Goal: Information Seeking & Learning: Learn about a topic

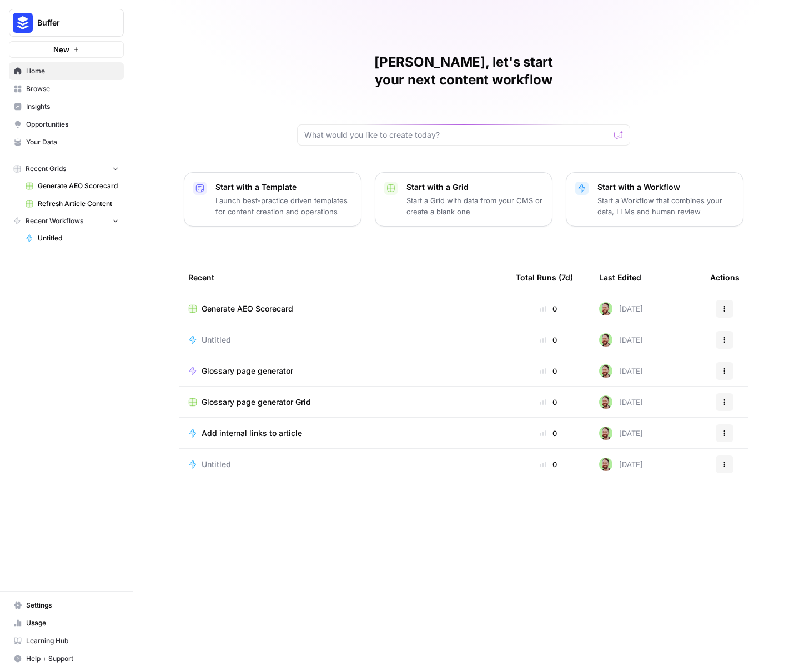
click at [85, 111] on span "Insights" at bounding box center [72, 107] width 93 height 10
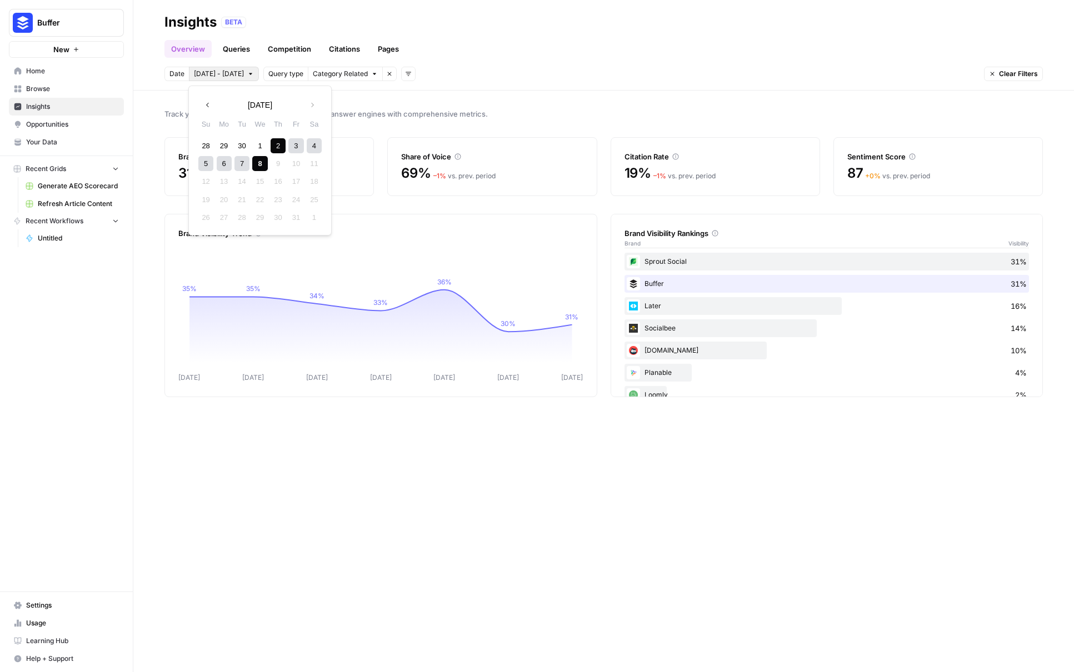
click at [216, 77] on span "[DATE] - [DATE]" at bounding box center [219, 74] width 50 height 10
click at [458, 67] on div "Date [DATE] - [DATE] Query type Category Related Remove filter Add filters Clea…" at bounding box center [603, 74] width 878 height 14
click at [353, 79] on button "Category Related" at bounding box center [345, 74] width 75 height 14
click at [279, 74] on span "Query type" at bounding box center [285, 74] width 35 height 10
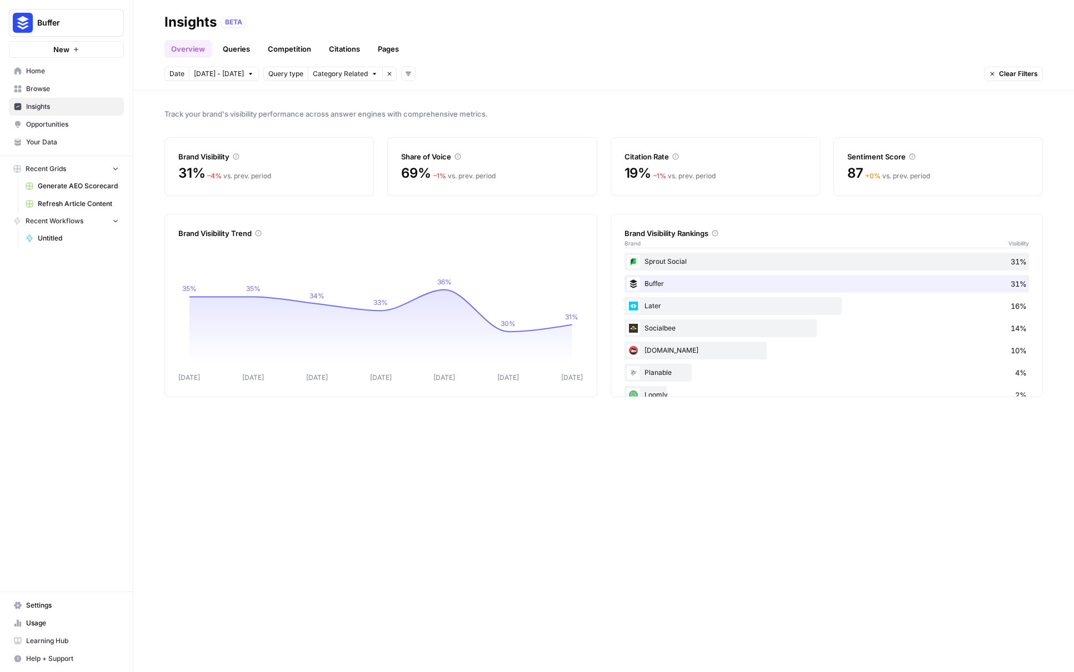
click at [386, 76] on icon "button" at bounding box center [389, 74] width 7 height 7
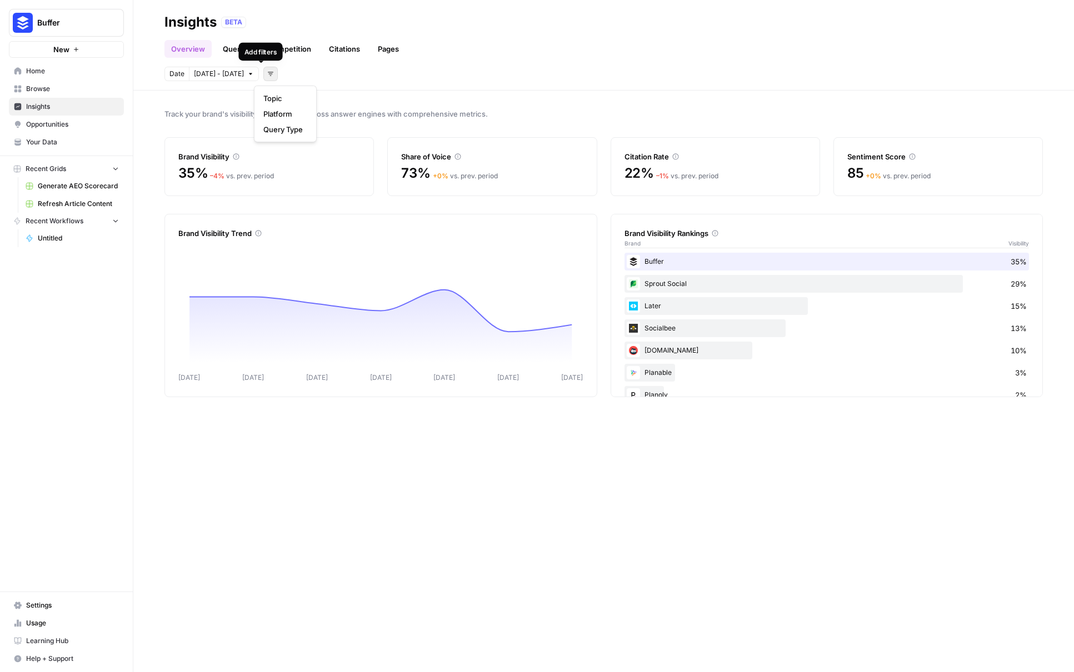
click at [267, 74] on icon "button" at bounding box center [270, 74] width 7 height 7
click at [280, 101] on span "Topic" at bounding box center [282, 98] width 39 height 11
click at [268, 74] on span "Topic" at bounding box center [276, 74] width 17 height 10
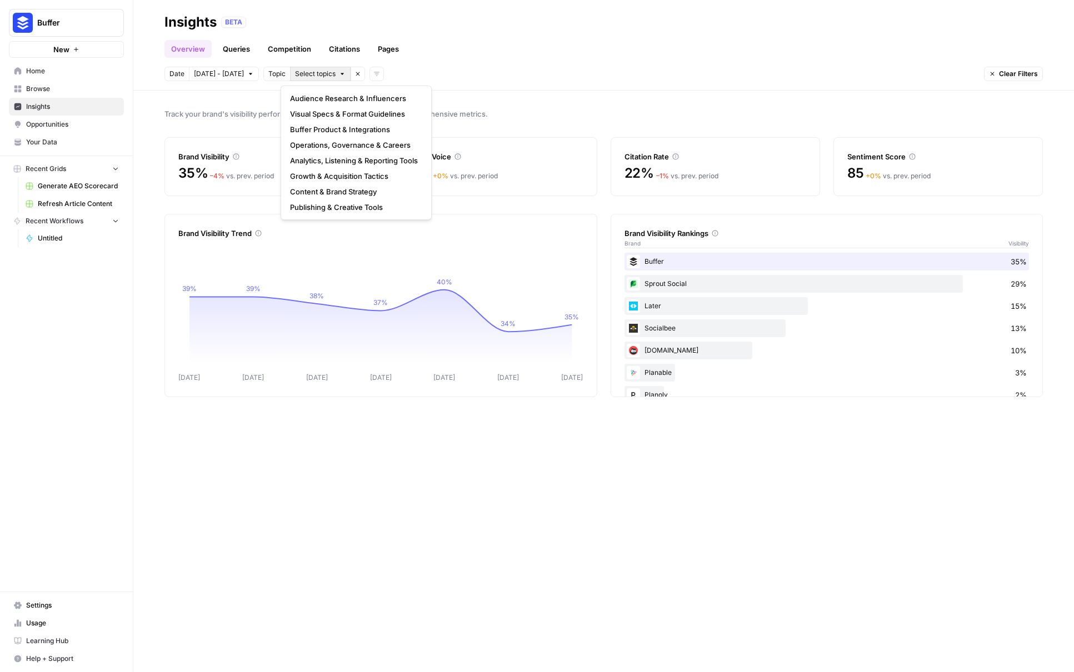
click at [295, 76] on span "Select topics" at bounding box center [315, 74] width 41 height 10
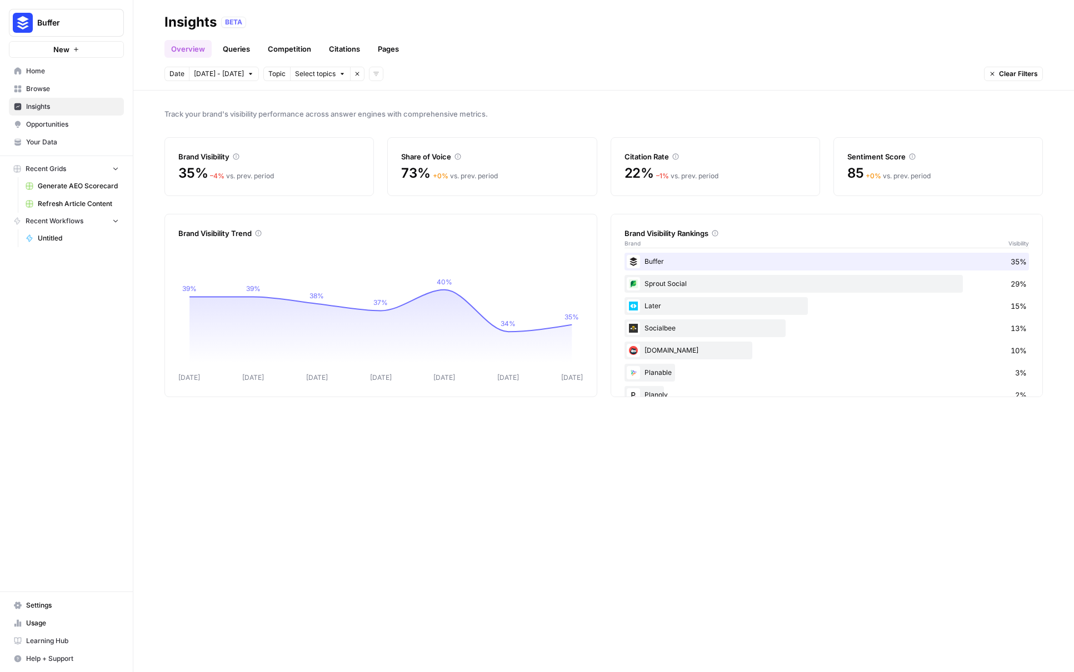
click at [295, 76] on span "Select topics" at bounding box center [315, 74] width 41 height 10
click at [296, 69] on span "Select topics" at bounding box center [315, 74] width 41 height 10
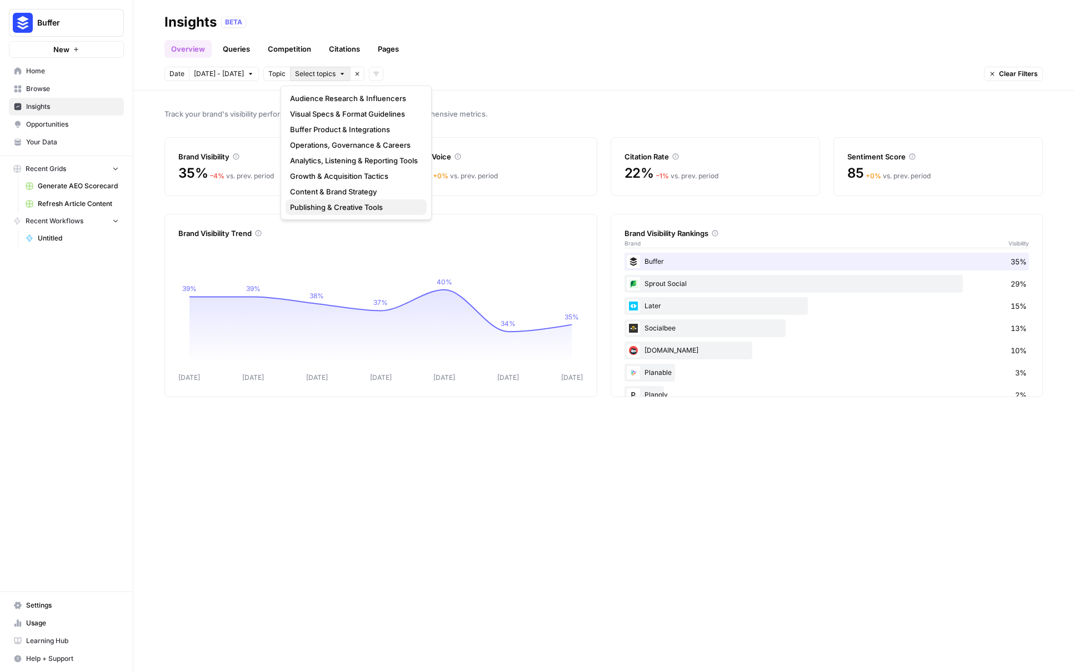
click at [316, 209] on span "Publishing & Creative Tools" at bounding box center [354, 207] width 128 height 11
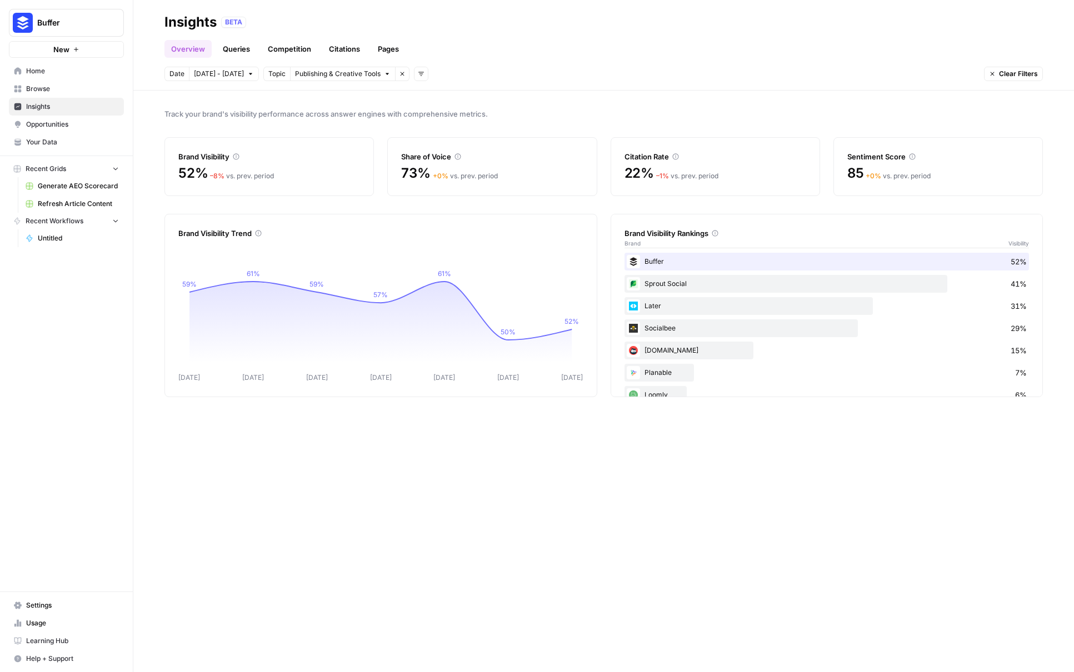
click at [328, 73] on span "Publishing & Creative Tools" at bounding box center [338, 74] width 86 height 10
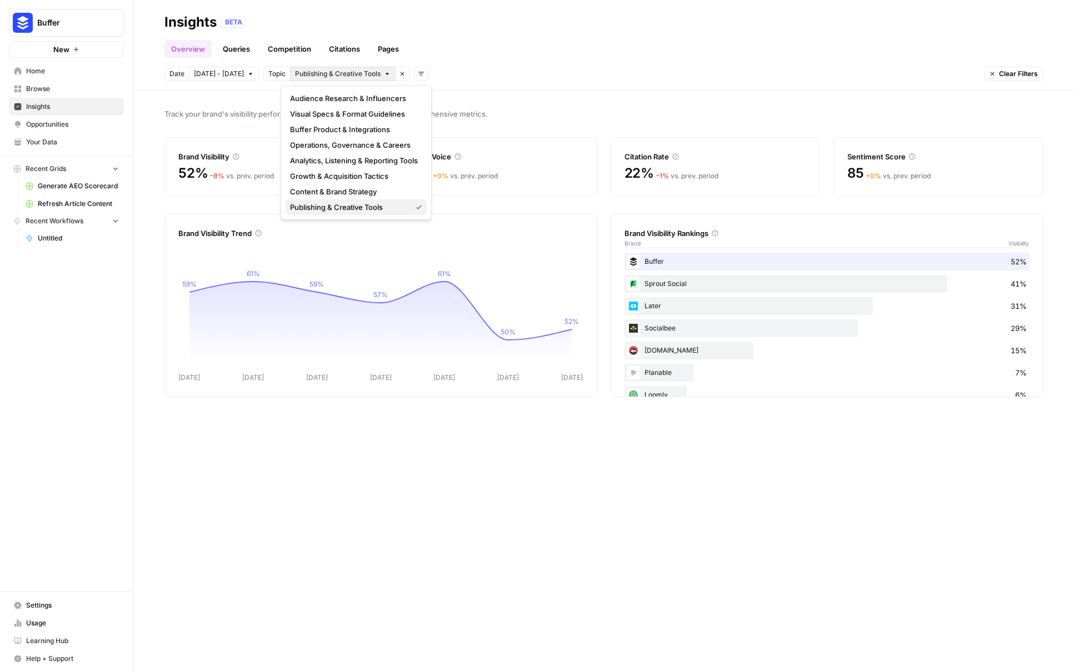
click at [348, 204] on span "Publishing & Creative Tools" at bounding box center [348, 207] width 117 height 11
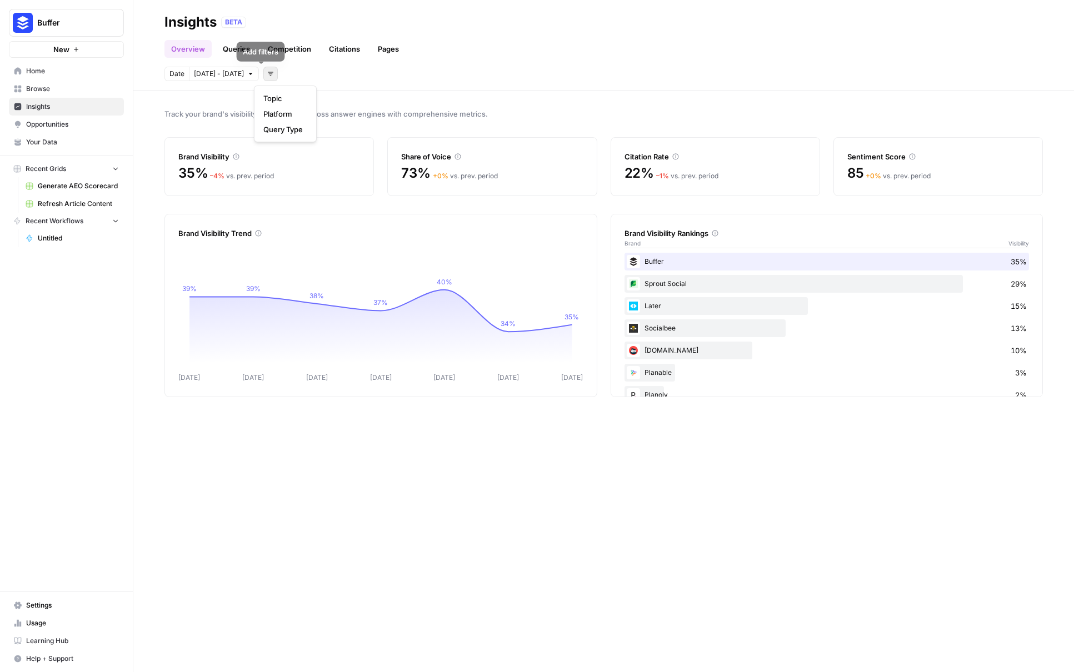
click at [263, 72] on button "Add filters" at bounding box center [270, 74] width 14 height 14
click at [289, 127] on span "Query Type" at bounding box center [282, 129] width 39 height 11
click at [316, 71] on span "Select query type" at bounding box center [341, 74] width 56 height 10
click at [320, 112] on span "Category Related" at bounding box center [337, 113] width 59 height 11
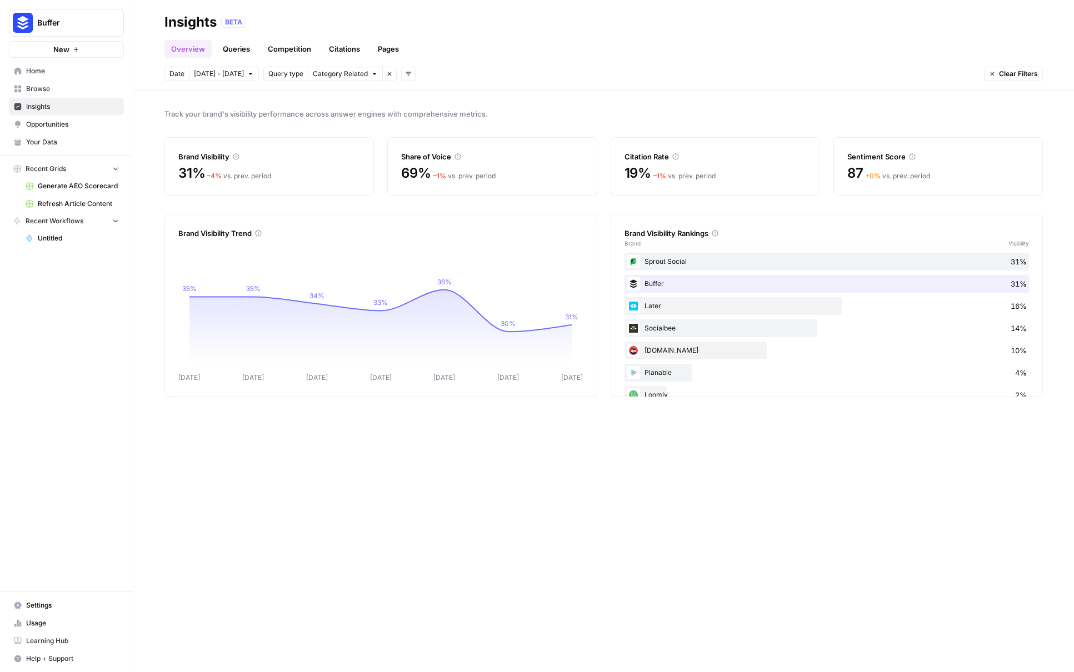
click at [709, 262] on div "Sprout Social 31%" at bounding box center [826, 262] width 405 height 18
click at [727, 264] on div "Sprout Social 31%" at bounding box center [826, 262] width 405 height 18
click at [242, 48] on link "Queries" at bounding box center [236, 49] width 41 height 18
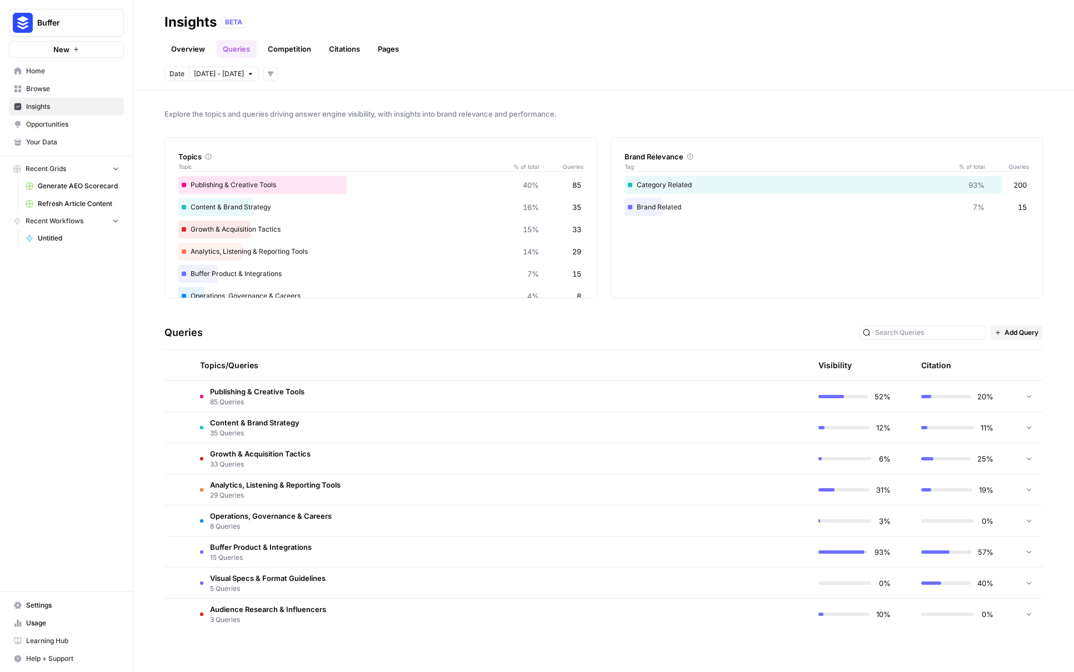
click at [794, 402] on div "20%" at bounding box center [957, 396] width 72 height 11
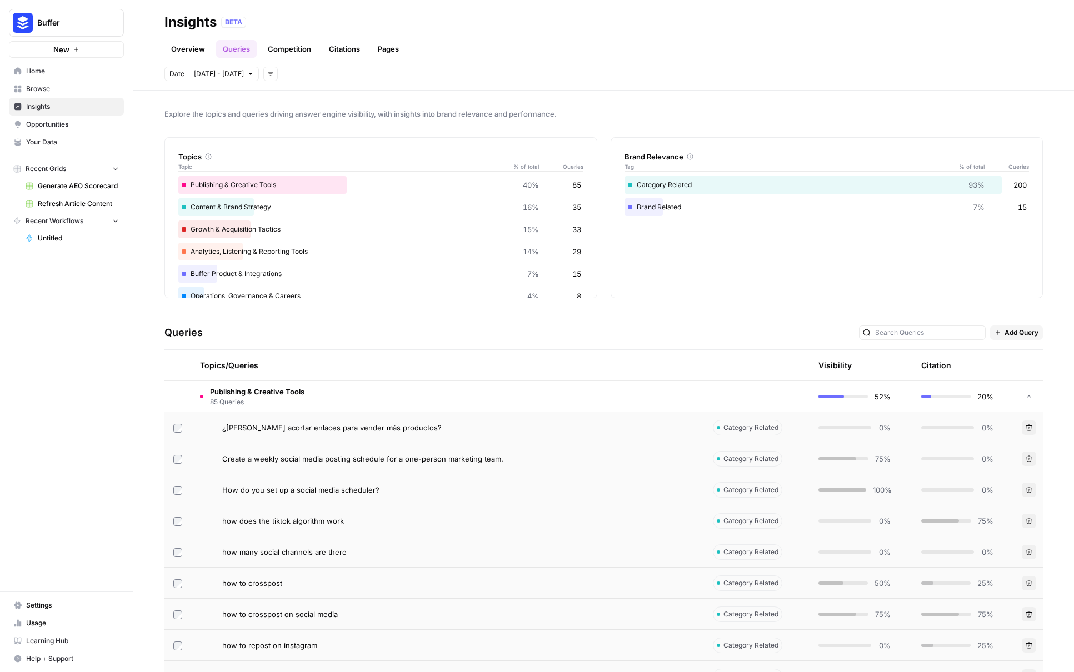
click at [293, 47] on link "Competition" at bounding box center [289, 49] width 57 height 18
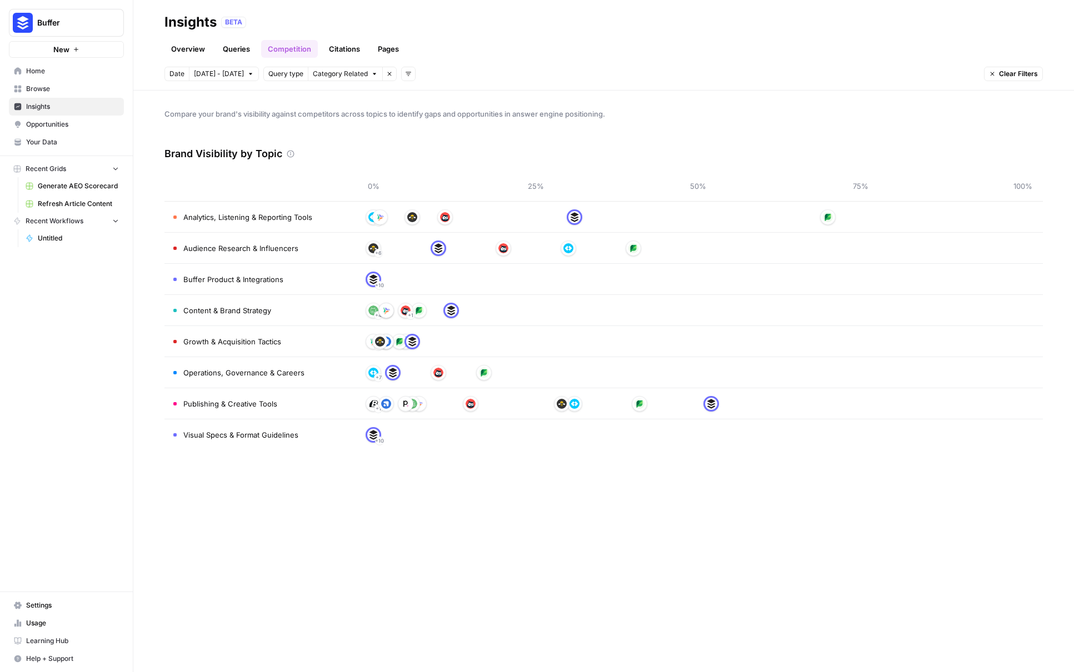
click at [329, 50] on link "Citations" at bounding box center [344, 49] width 44 height 18
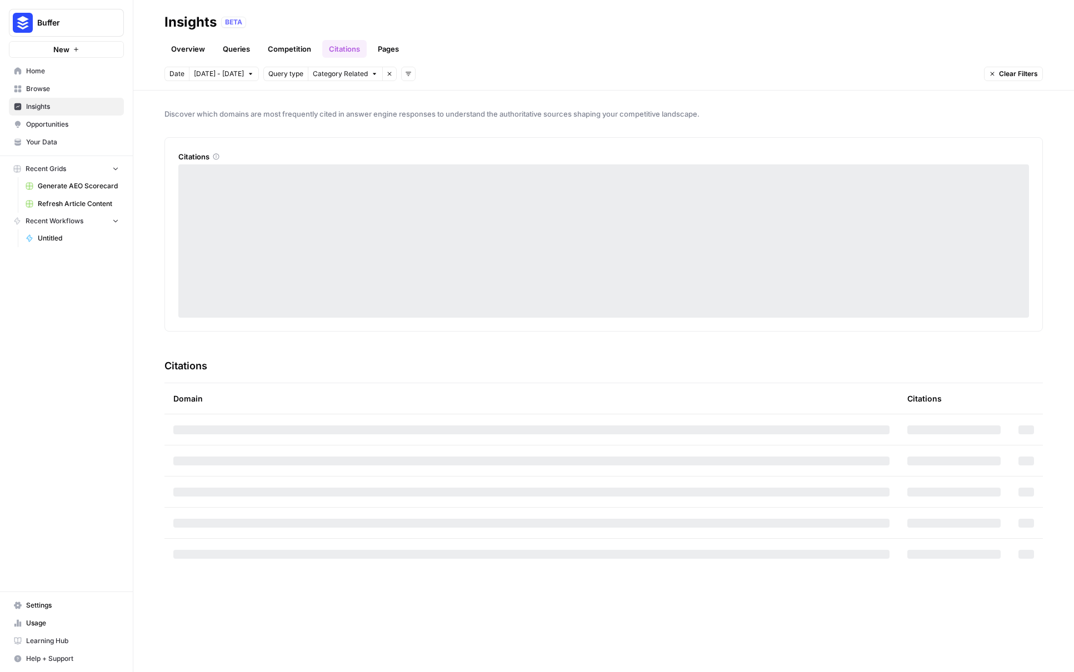
click at [288, 48] on link "Competition" at bounding box center [289, 49] width 57 height 18
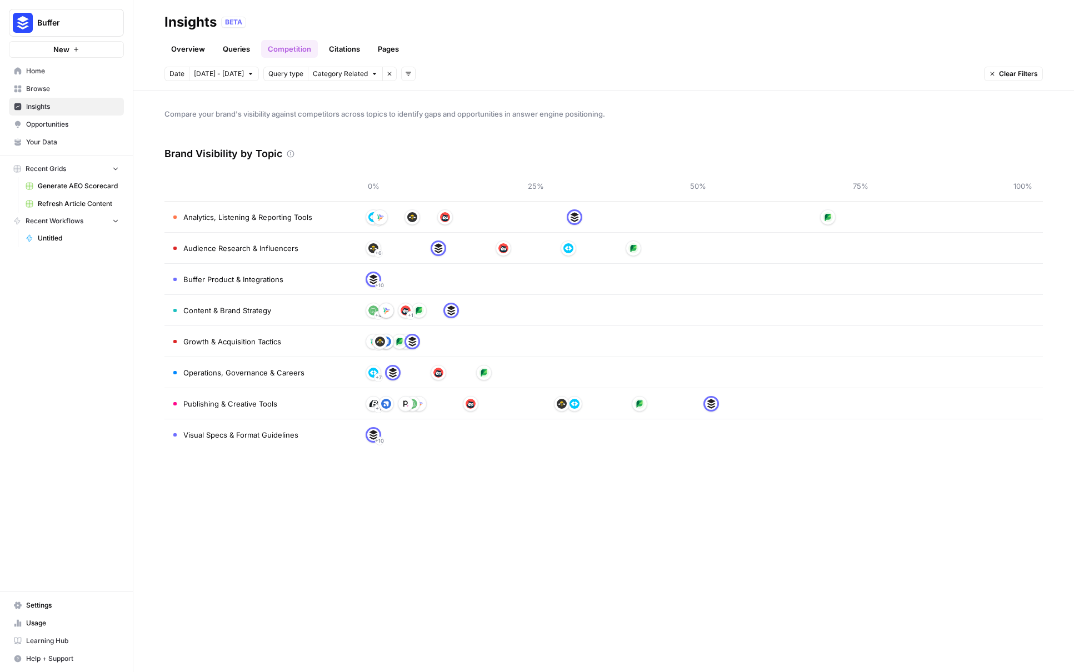
click at [246, 52] on link "Queries" at bounding box center [236, 49] width 41 height 18
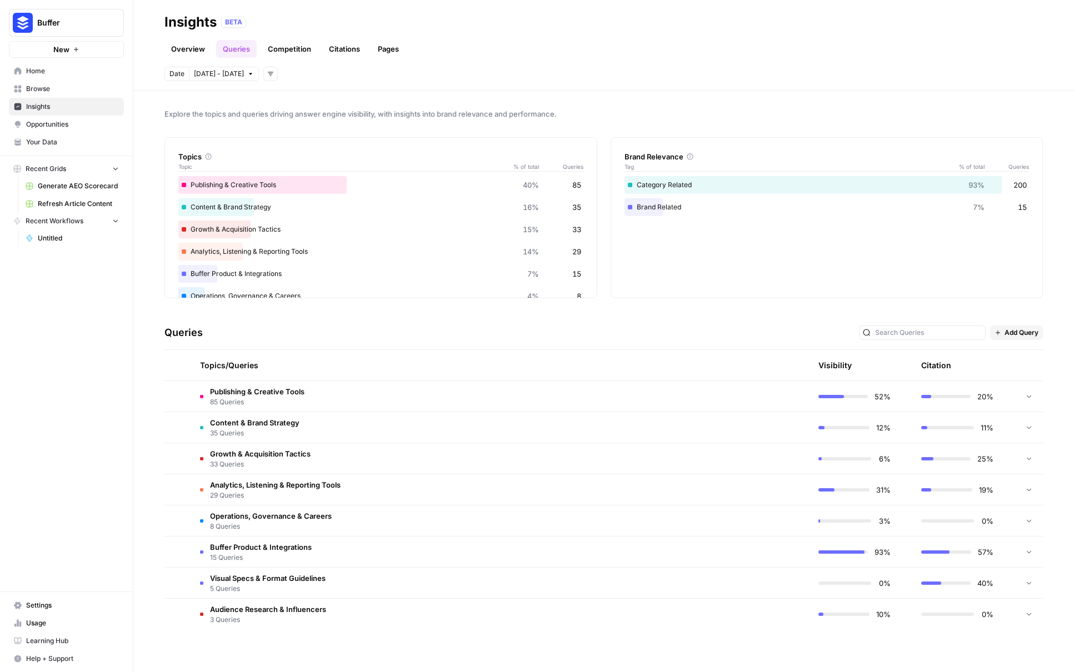
click at [195, 53] on link "Overview" at bounding box center [187, 49] width 47 height 18
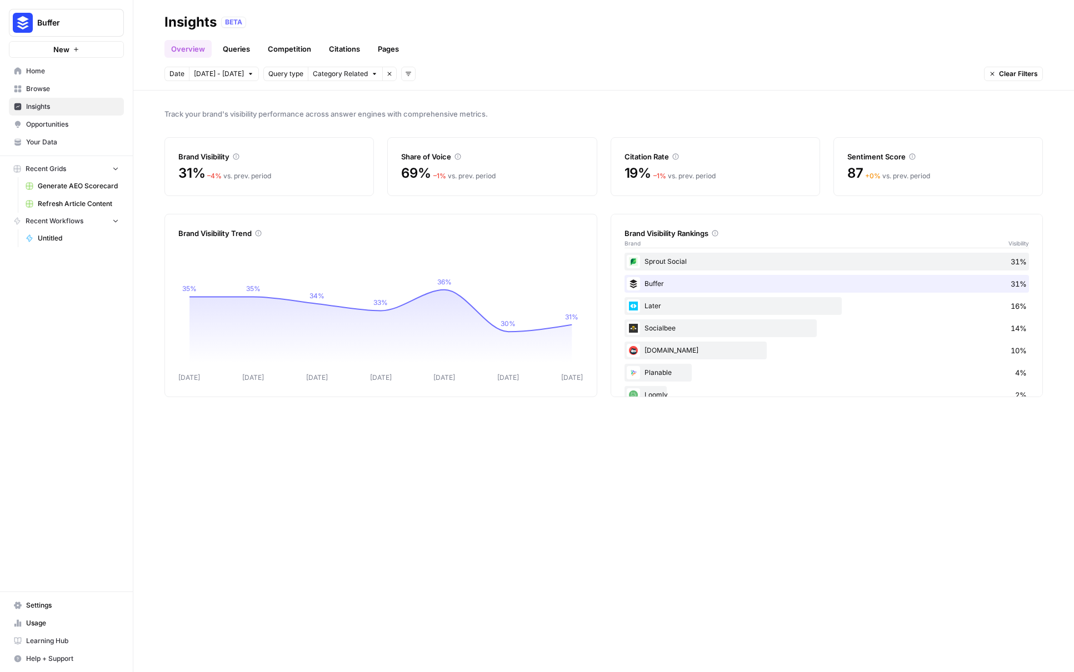
click at [358, 52] on link "Citations" at bounding box center [344, 49] width 44 height 18
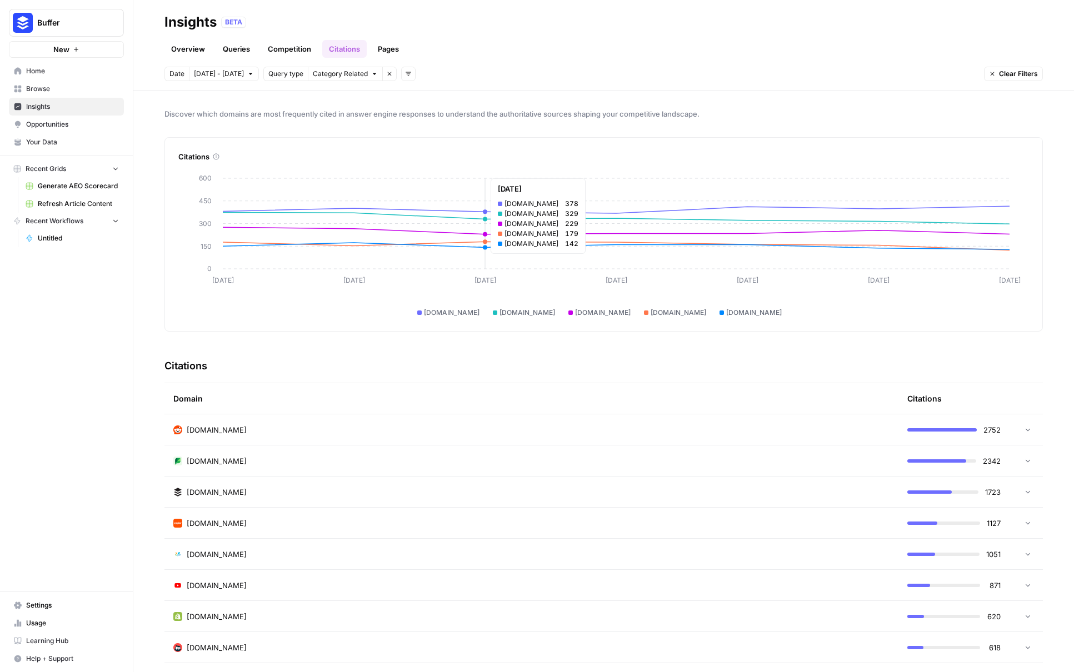
scroll to position [7, 0]
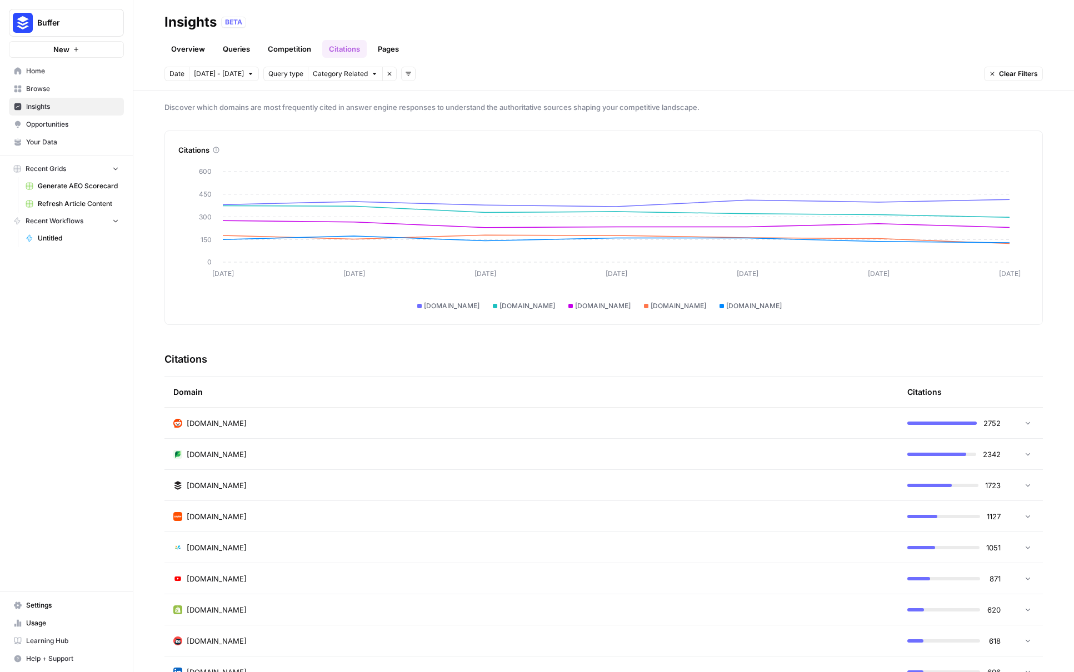
click at [630, 512] on div "[DOMAIN_NAME]" at bounding box center [531, 516] width 716 height 11
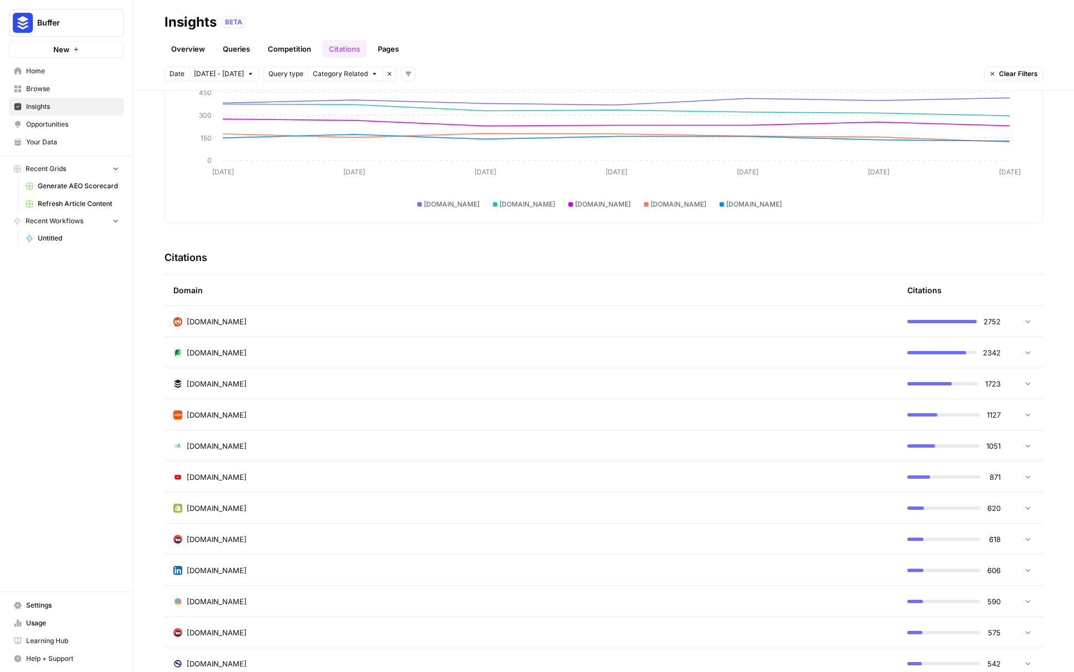
scroll to position [165, 0]
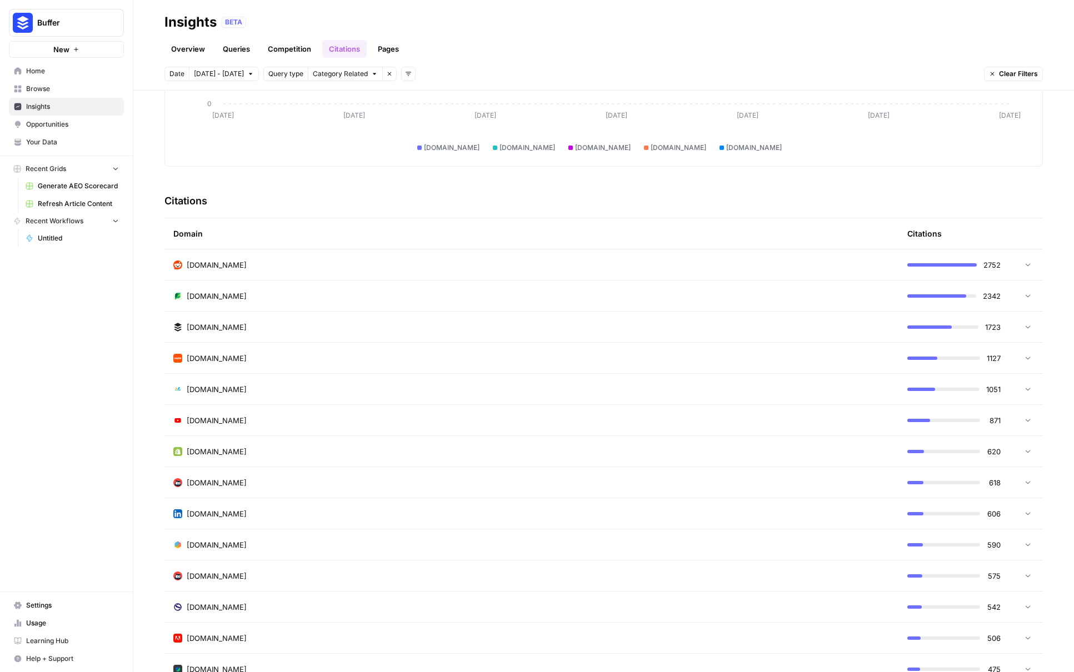
click at [477, 405] on tr "[DOMAIN_NAME] 871" at bounding box center [603, 420] width 878 height 31
click at [354, 424] on div "[DOMAIN_NAME]" at bounding box center [531, 420] width 716 height 11
click at [366, 292] on div "[DOMAIN_NAME]" at bounding box center [531, 296] width 716 height 11
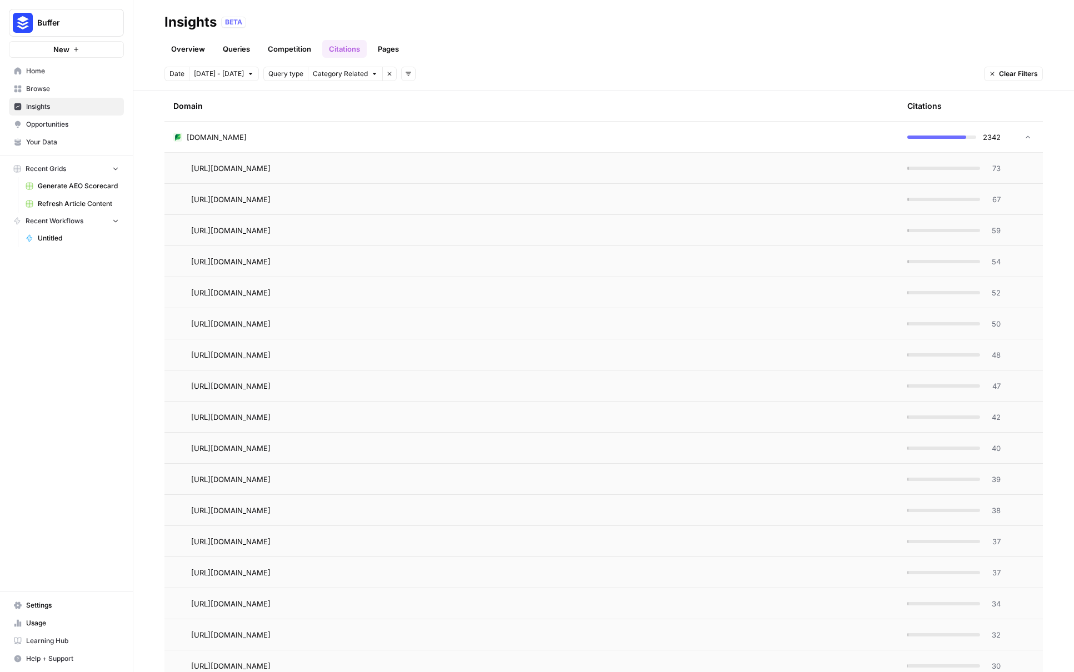
scroll to position [68, 0]
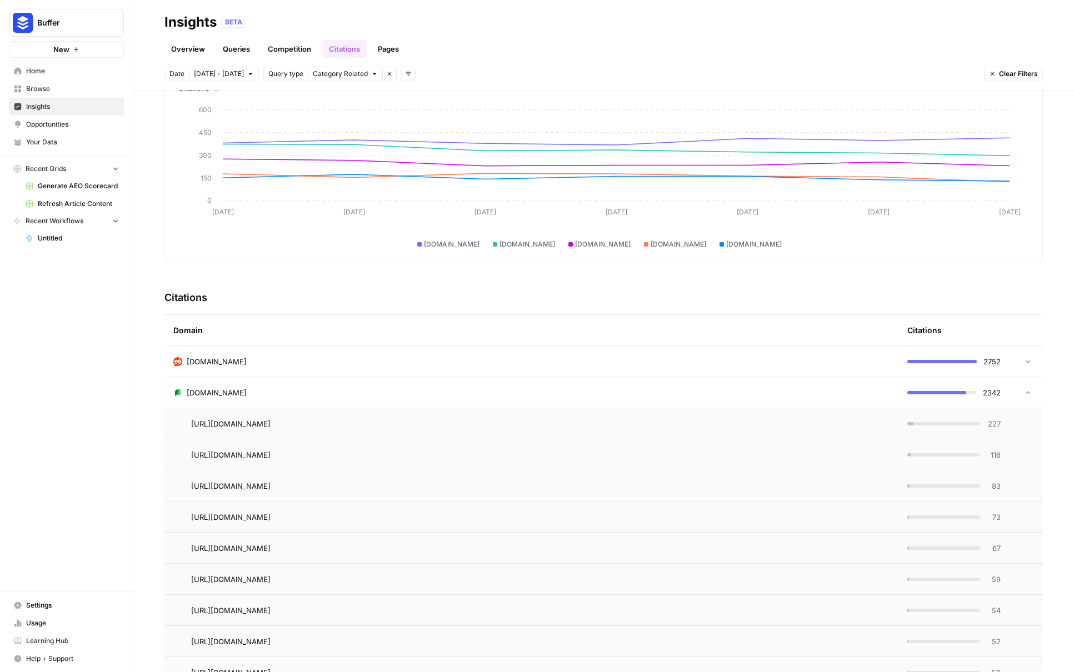
click at [307, 394] on div "[DOMAIN_NAME]" at bounding box center [531, 392] width 716 height 11
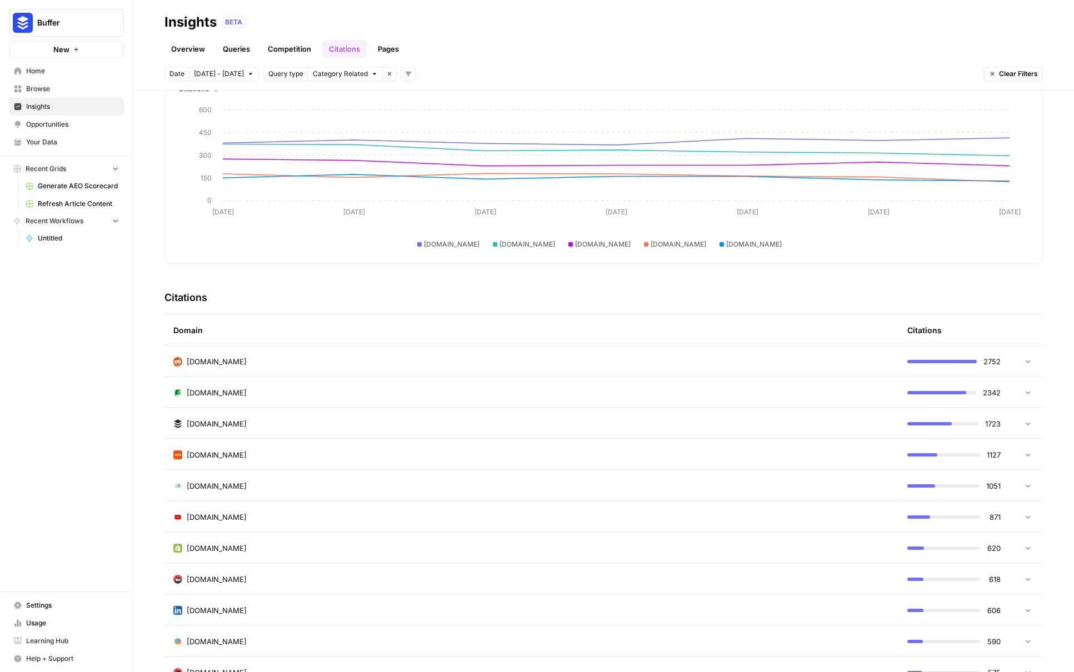
click at [467, 362] on div "[DOMAIN_NAME]" at bounding box center [531, 361] width 716 height 11
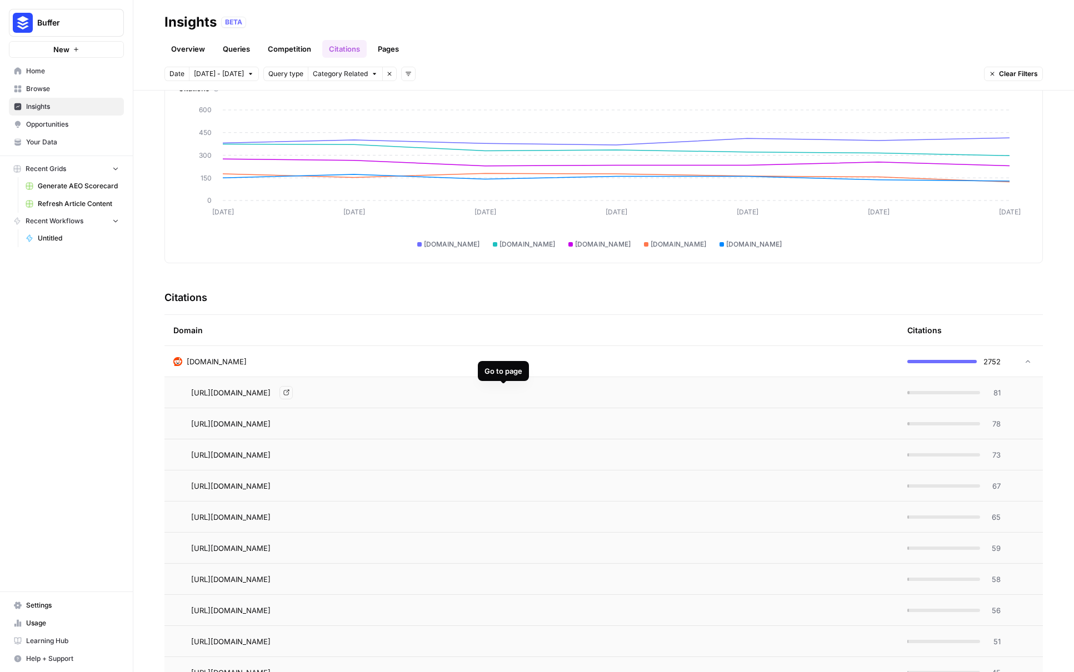
click at [289, 394] on icon "Go to page https://www.reddit.com/r/socialmedia/comments/19efwes/social_media_a…" at bounding box center [286, 392] width 6 height 6
click at [390, 52] on link "Pages" at bounding box center [388, 49] width 34 height 18
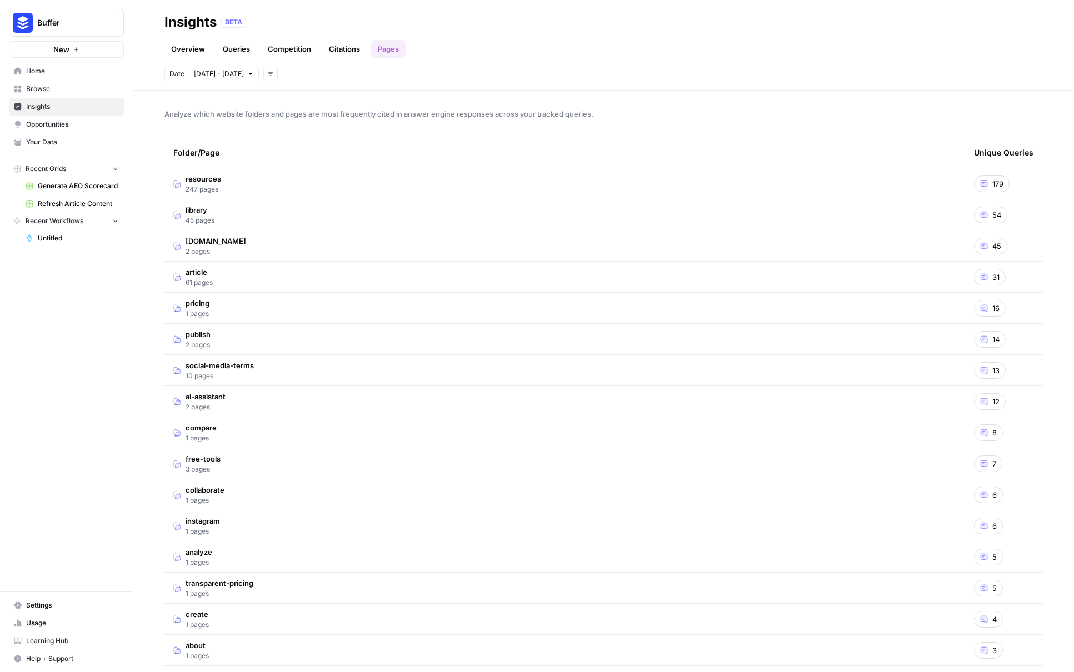
click at [477, 176] on td "resources 247 pages" at bounding box center [564, 183] width 800 height 31
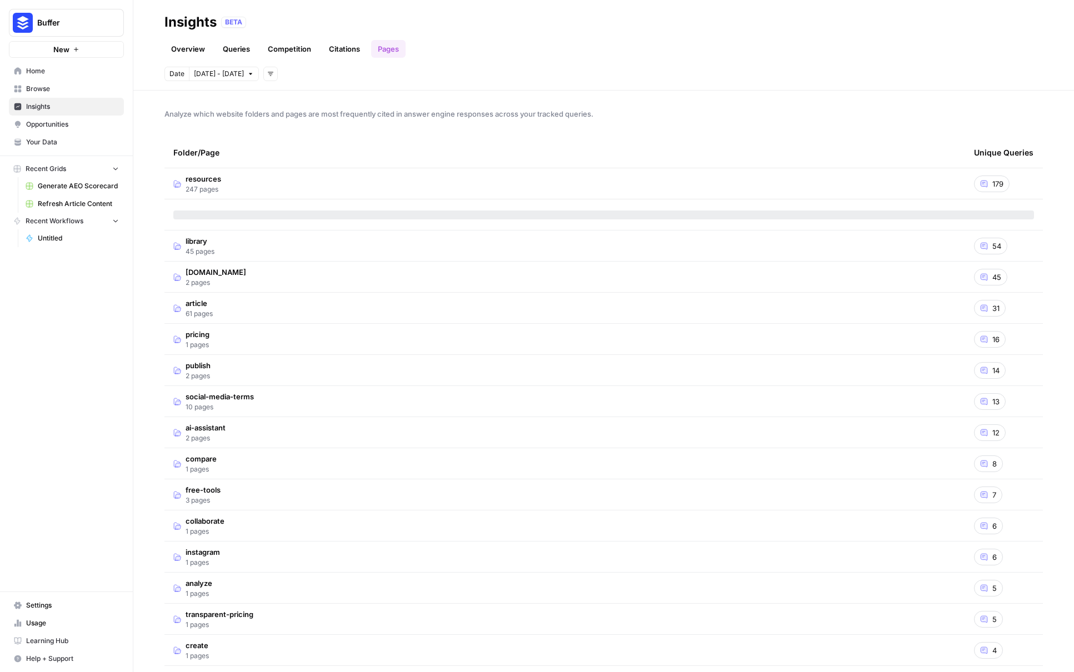
click at [477, 176] on td "resources 247 pages" at bounding box center [564, 183] width 800 height 31
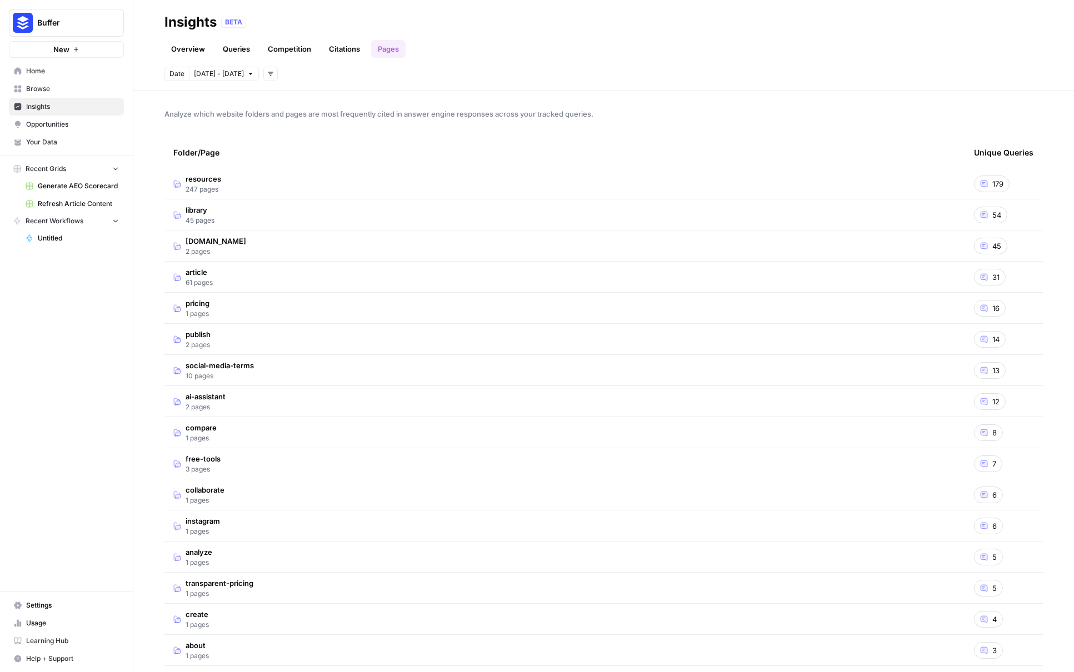
click at [431, 257] on td "[DOMAIN_NAME] 2 pages" at bounding box center [564, 246] width 800 height 31
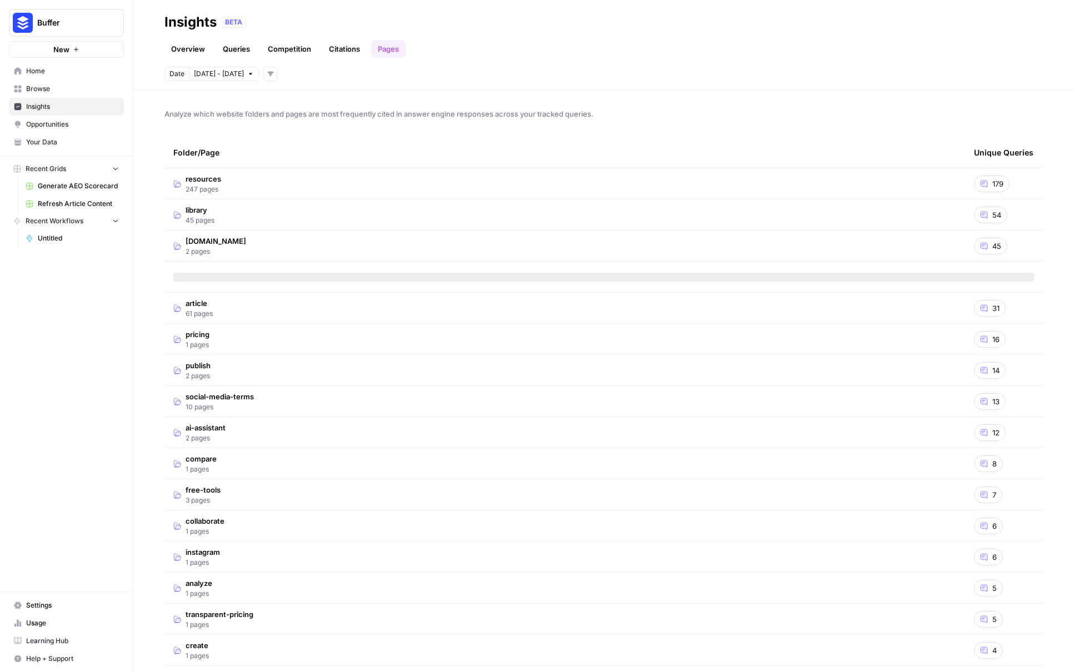
click at [432, 257] on td "[DOMAIN_NAME] 2 pages" at bounding box center [564, 246] width 800 height 31
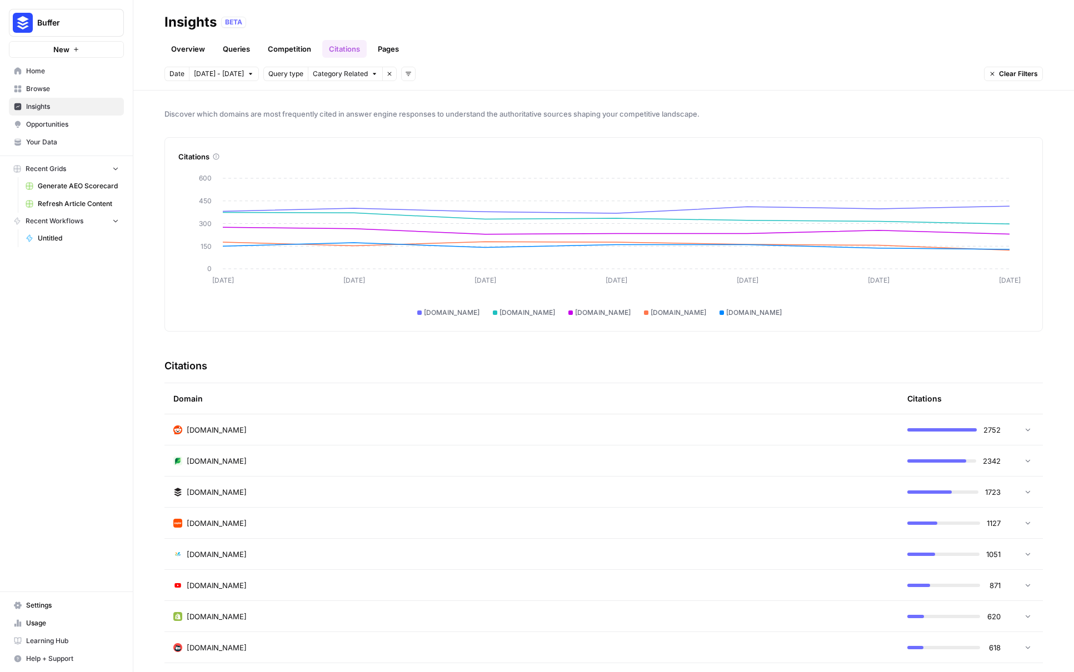
scroll to position [104, 0]
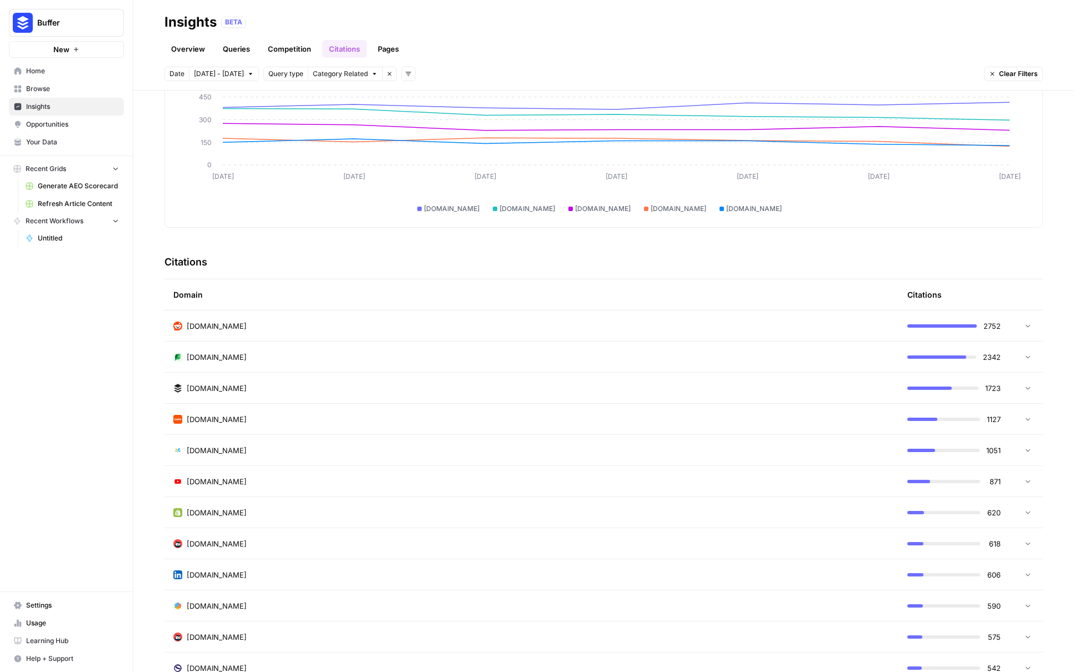
click at [321, 386] on div "[DOMAIN_NAME]" at bounding box center [531, 388] width 716 height 11
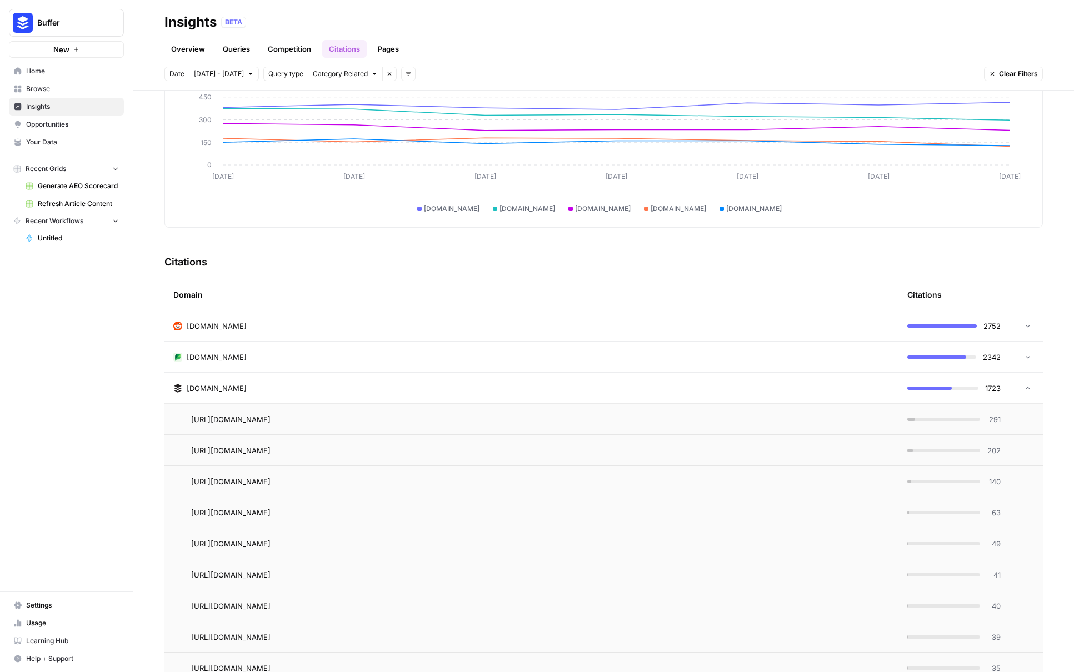
click at [339, 359] on div "[DOMAIN_NAME]" at bounding box center [531, 357] width 716 height 11
click at [289, 420] on icon "Go to page https://sproutsocial.com/insights/social-media-analytics-tools/" at bounding box center [286, 419] width 6 height 6
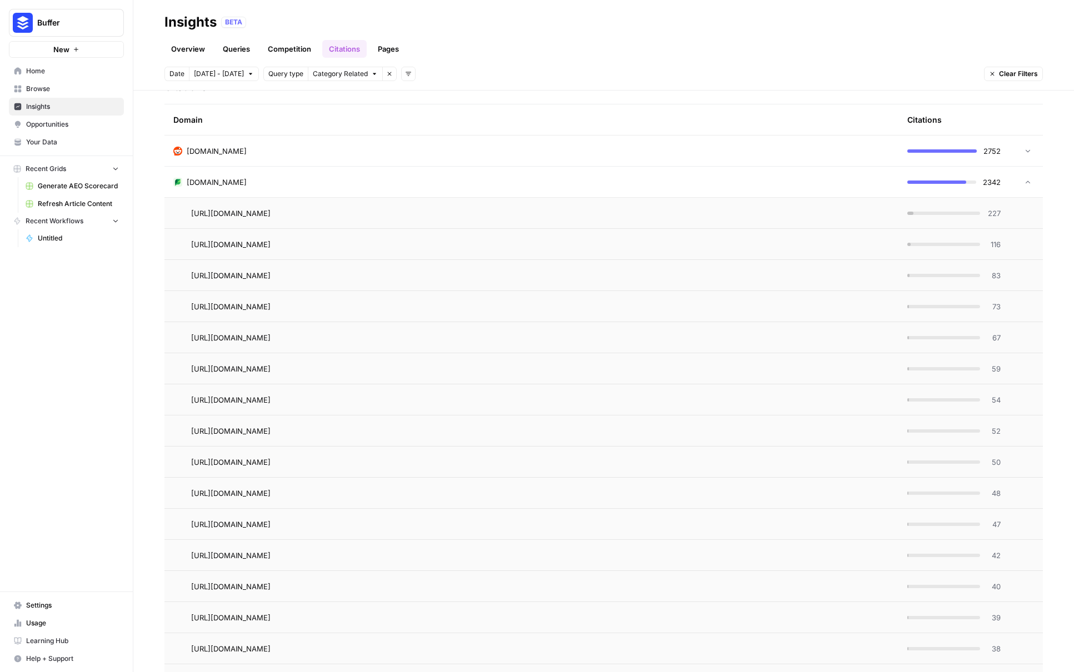
click at [742, 192] on td "[DOMAIN_NAME]" at bounding box center [531, 182] width 734 height 31
click at [717, 225] on td "[DOMAIN_NAME]" at bounding box center [531, 213] width 734 height 31
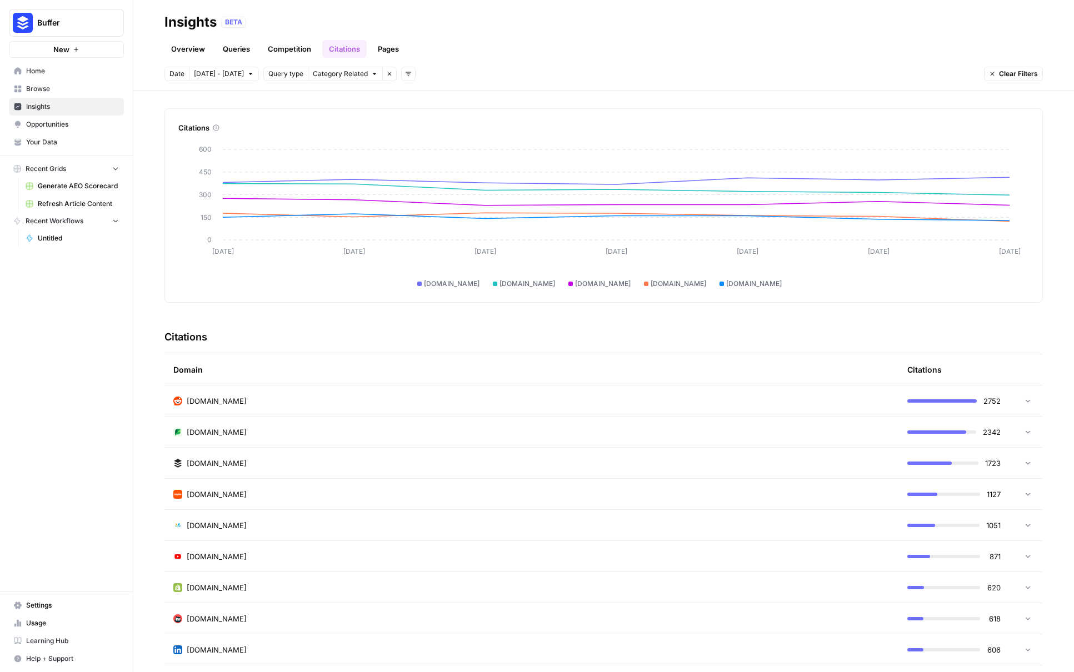
scroll to position [0, 0]
